Goal: Task Accomplishment & Management: Manage account settings

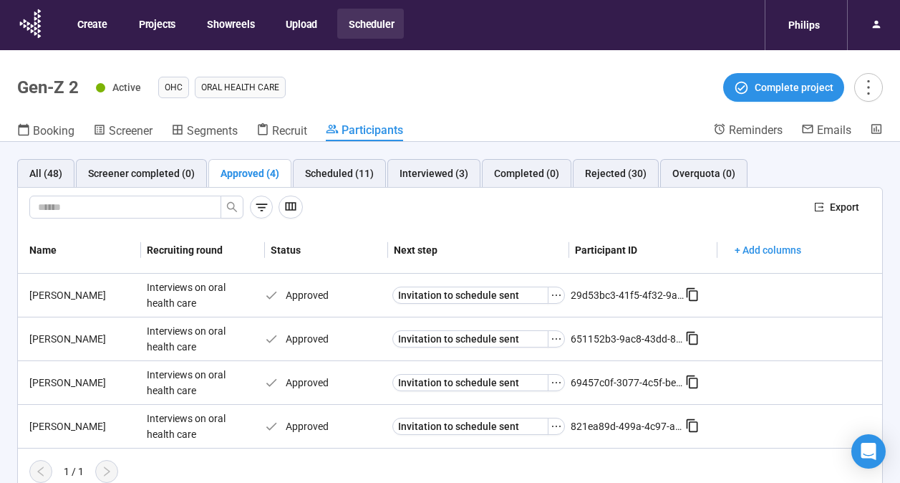
scroll to position [50, 0]
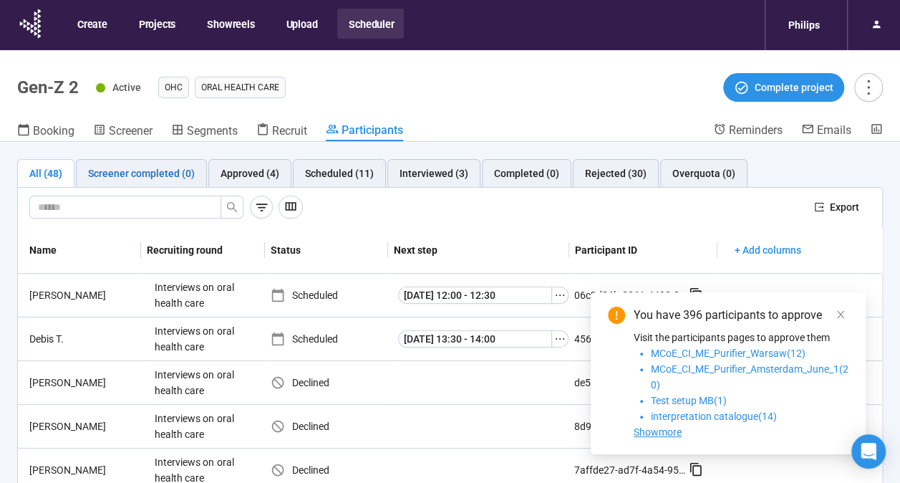
click at [150, 172] on div "Screener completed (0)" at bounding box center [141, 173] width 107 height 16
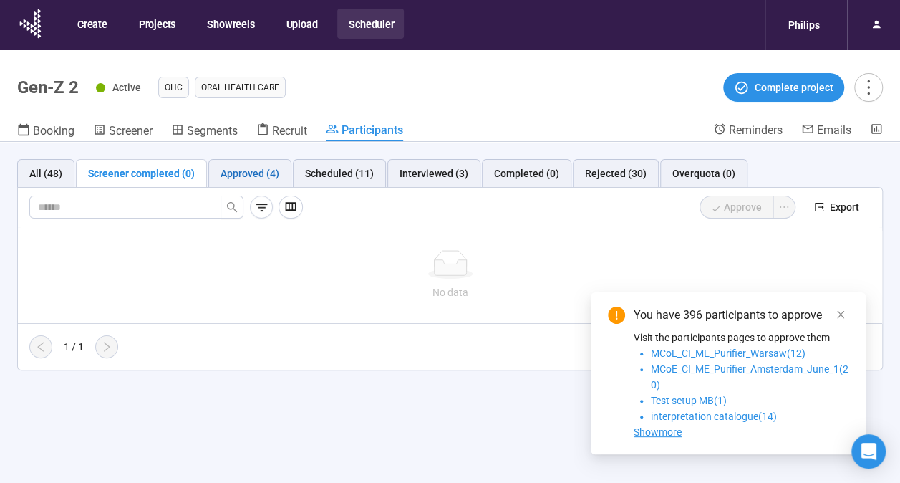
click at [222, 174] on div "Approved (4)" at bounding box center [250, 173] width 59 height 16
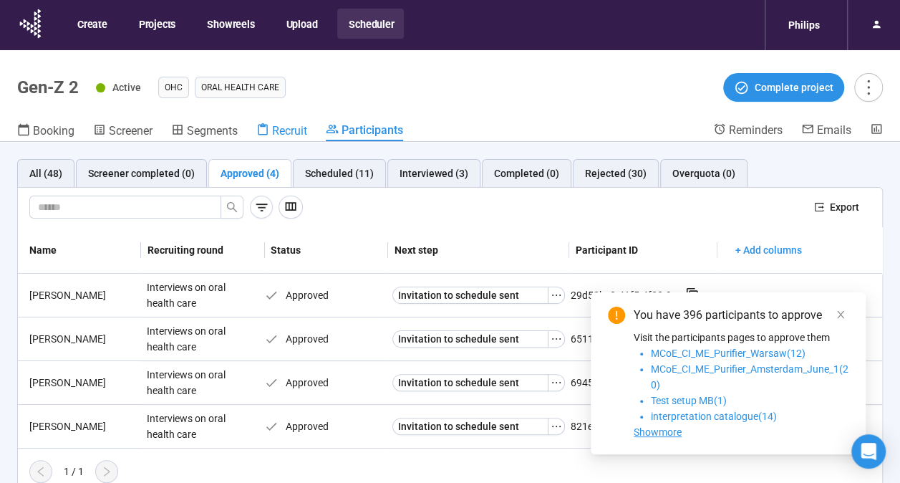
click at [295, 132] on span "Recruit" at bounding box center [289, 131] width 35 height 14
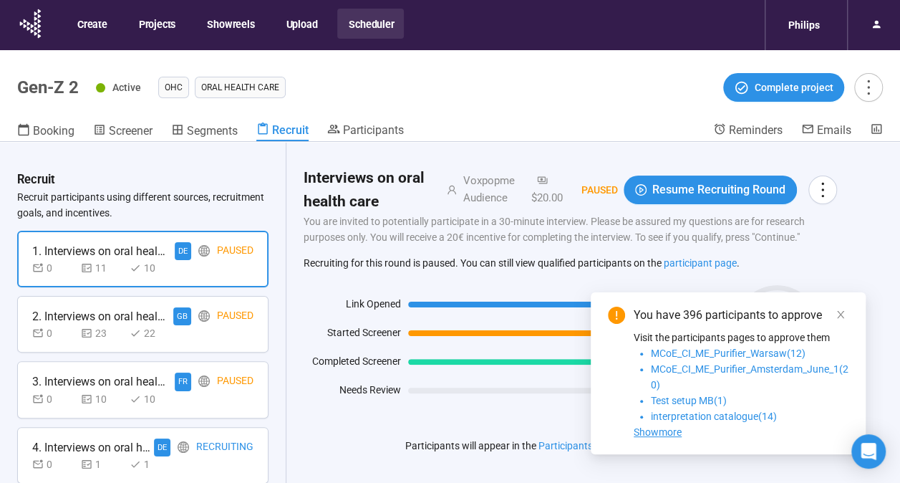
scroll to position [144, 0]
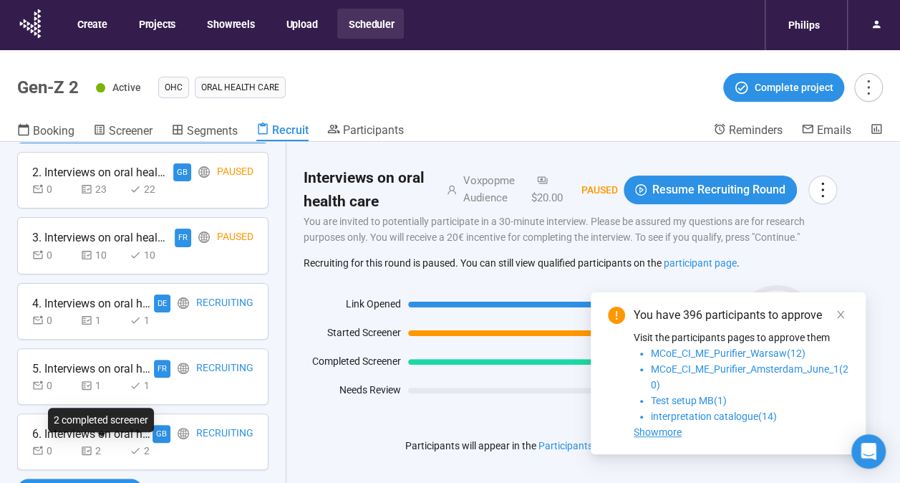
click at [85, 445] on icon at bounding box center [86, 450] width 11 height 11
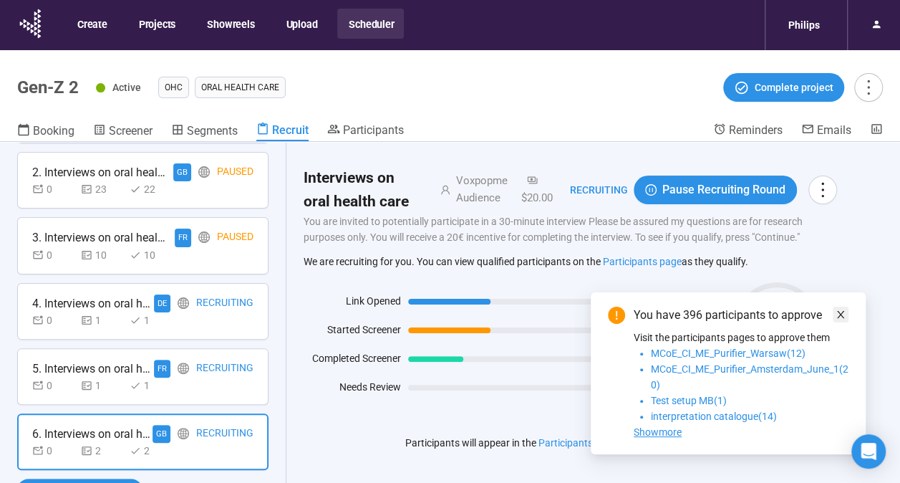
click at [844, 313] on icon "close" at bounding box center [841, 314] width 10 height 10
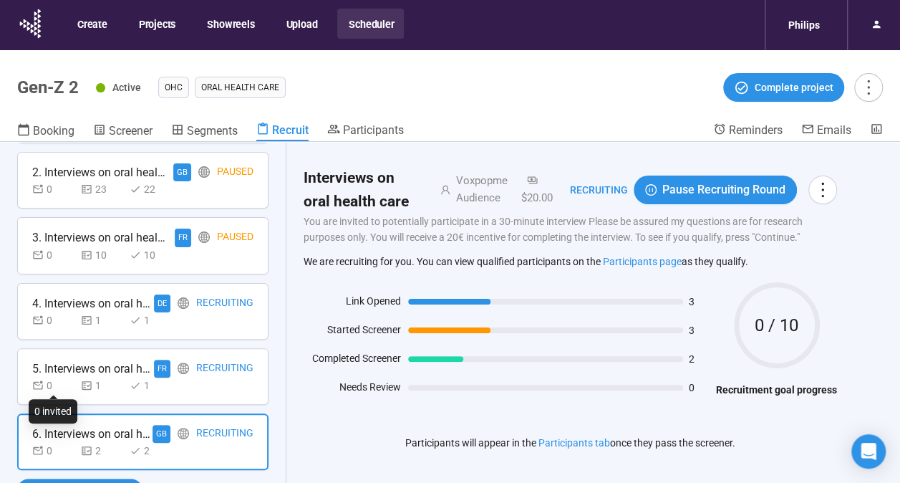
click at [74, 386] on div "0" at bounding box center [53, 385] width 43 height 16
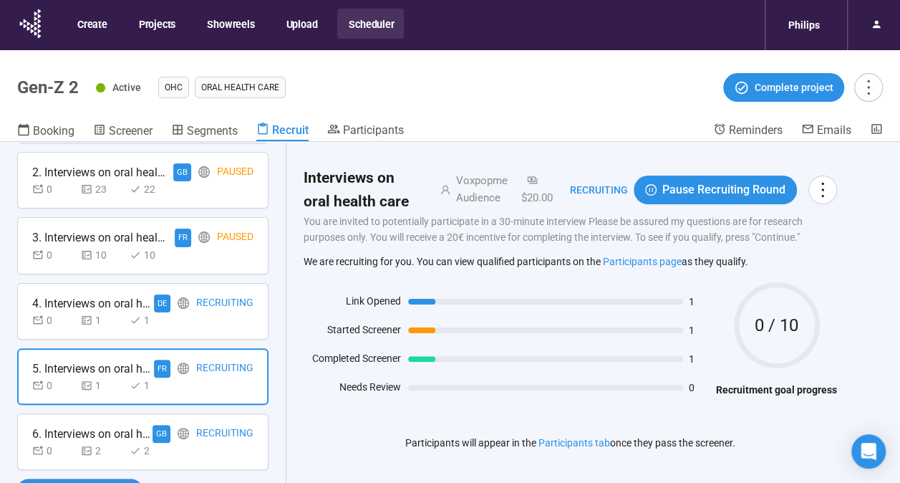
click at [123, 295] on div "4. Interviews on oral health care" at bounding box center [93, 303] width 122 height 18
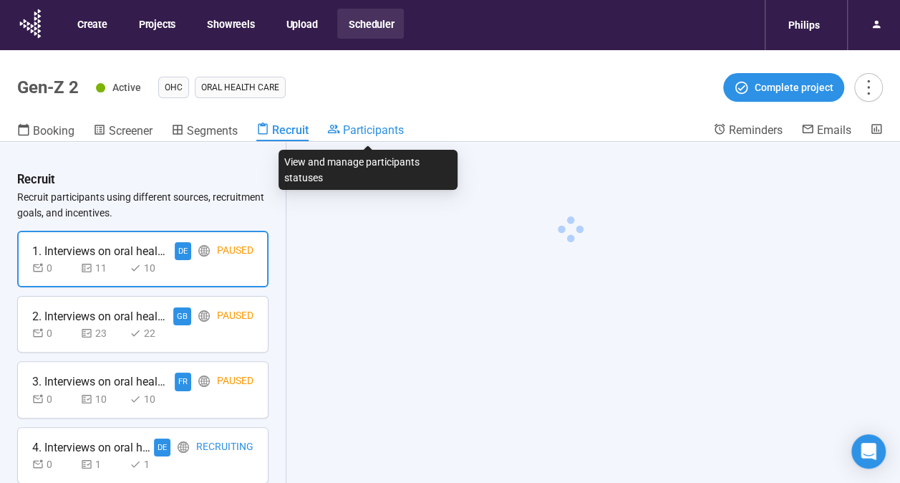
click at [389, 130] on span "Participants" at bounding box center [373, 130] width 61 height 14
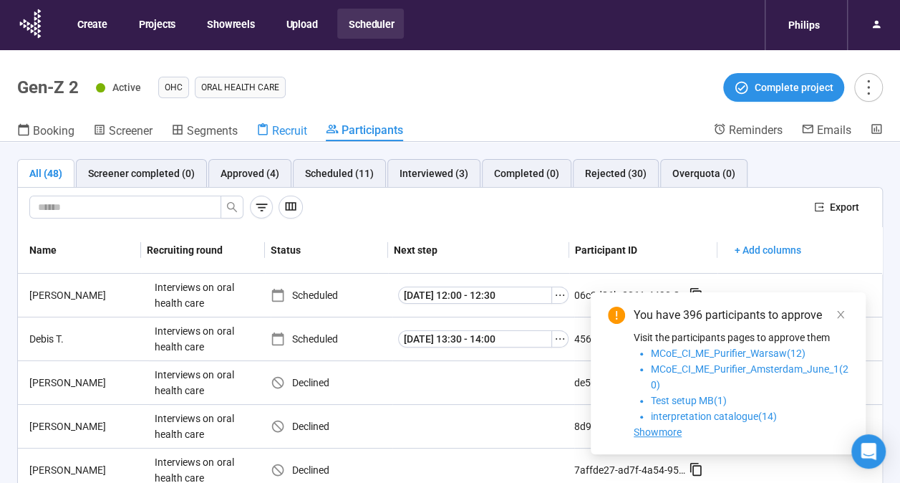
click at [294, 125] on span "Recruit" at bounding box center [289, 131] width 35 height 14
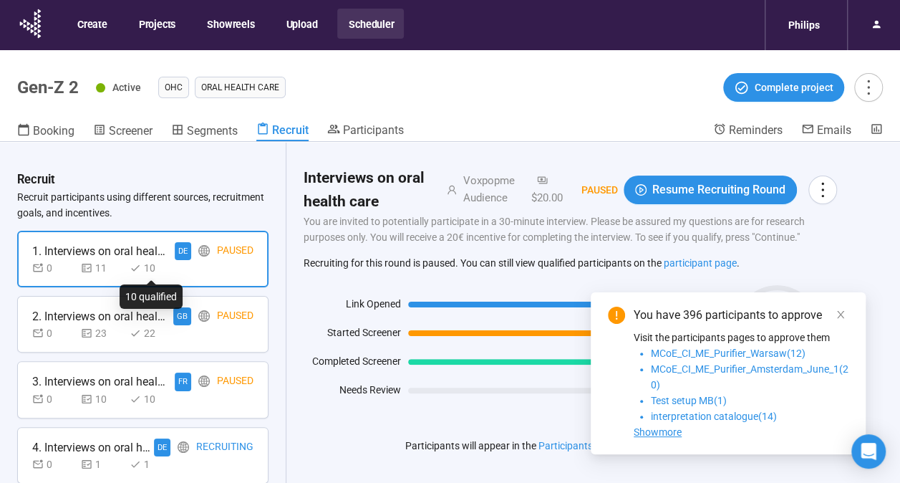
scroll to position [144, 0]
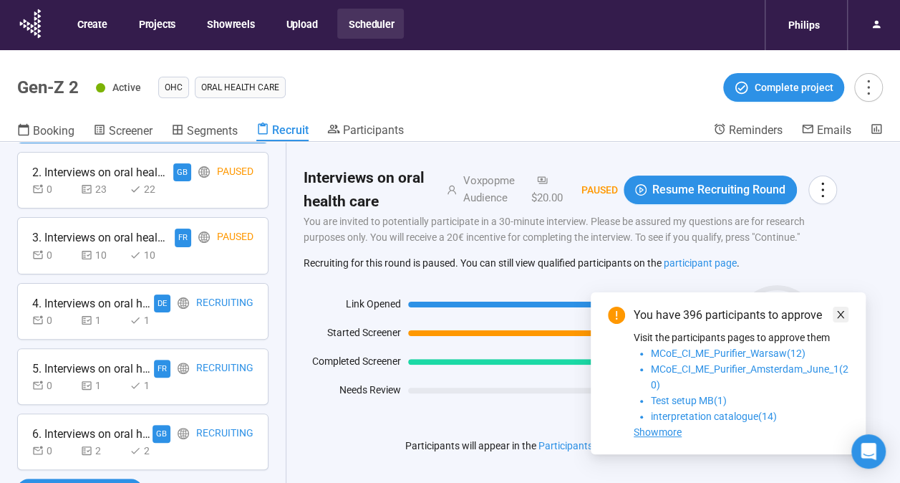
click at [839, 312] on icon "close" at bounding box center [841, 314] width 10 height 10
